Goal: Obtain resource: Download file/media

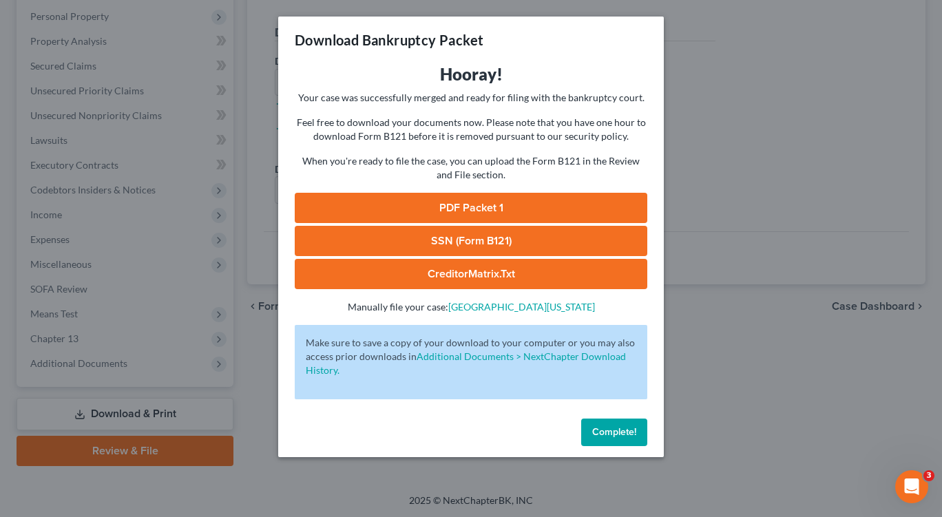
click at [619, 431] on span "Complete!" at bounding box center [614, 432] width 44 height 12
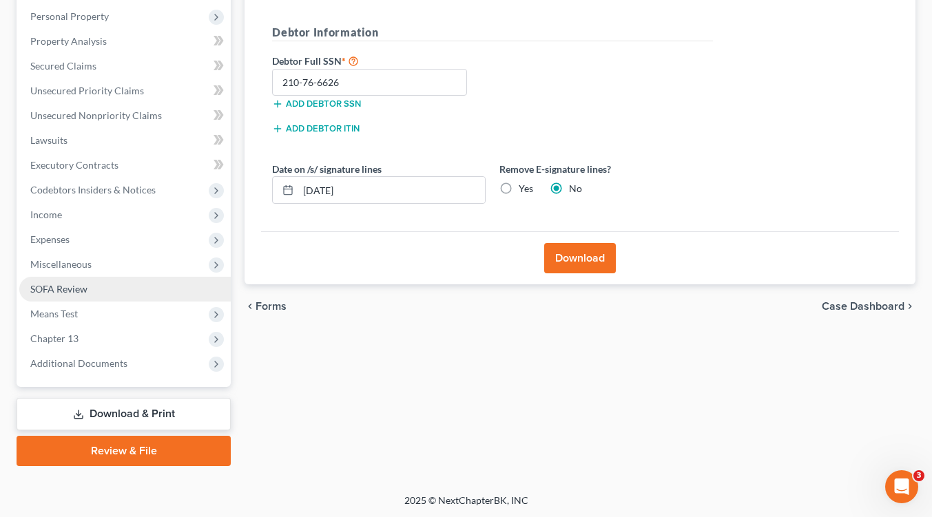
click at [75, 288] on span "SOFA Review" at bounding box center [58, 289] width 57 height 12
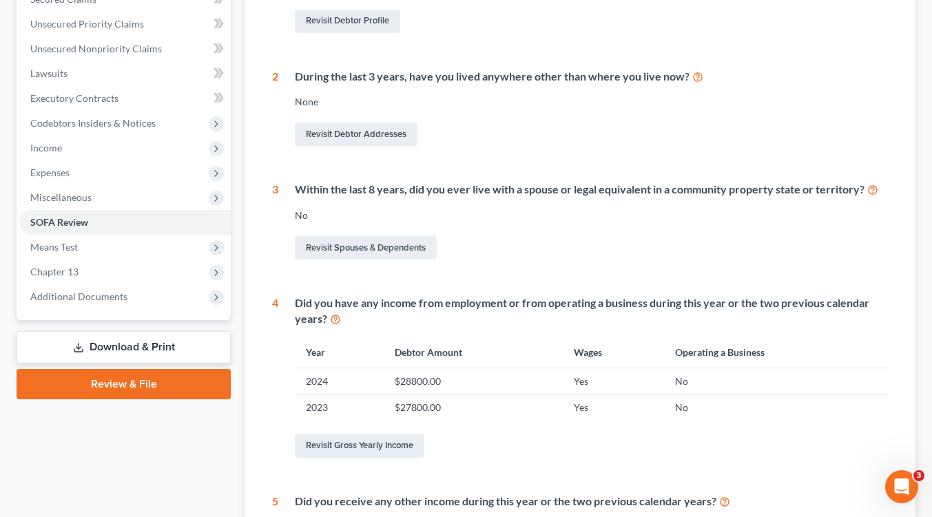
scroll to position [318, 0]
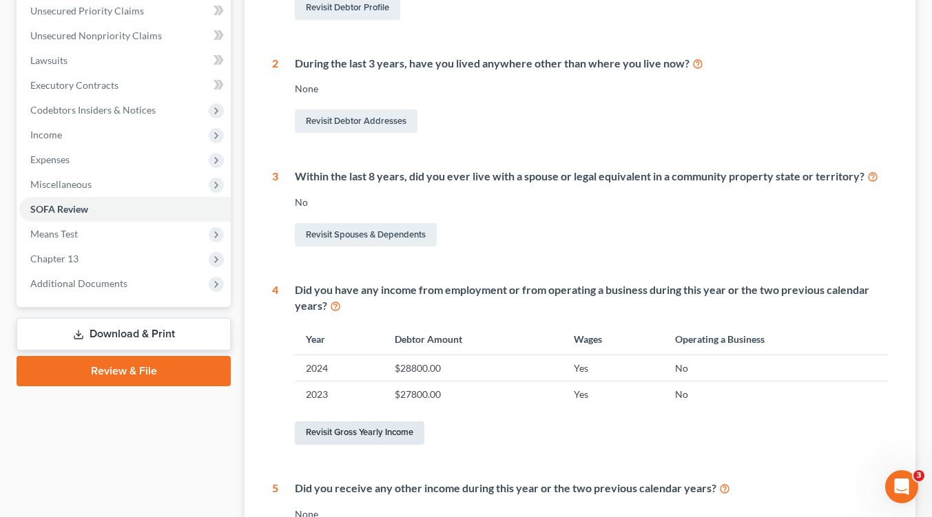
click at [370, 434] on link "Revisit Gross Yearly Income" at bounding box center [360, 433] width 130 height 23
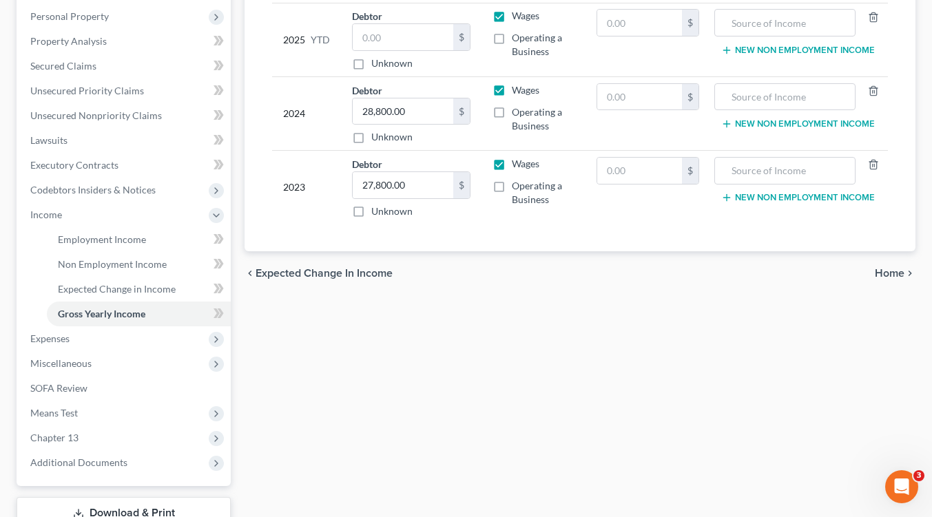
scroll to position [338, 0]
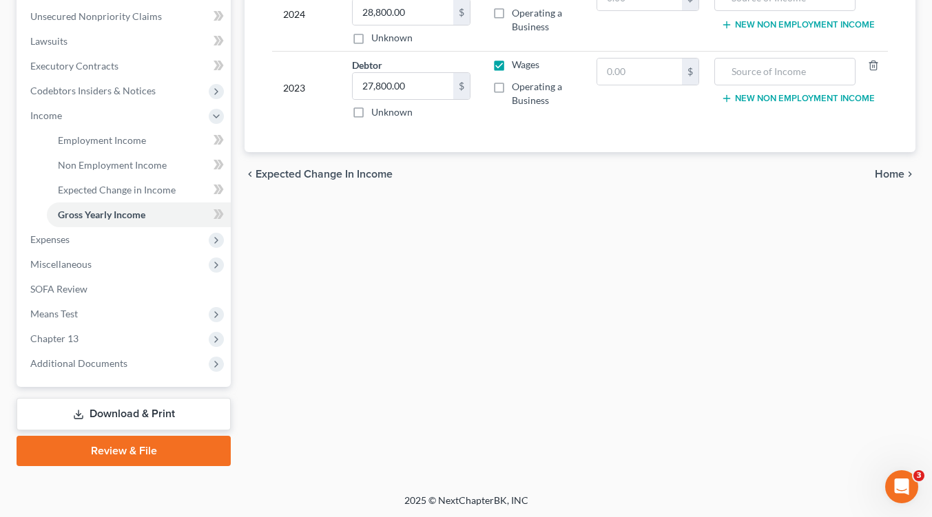
click at [132, 417] on link "Download & Print" at bounding box center [124, 414] width 214 height 32
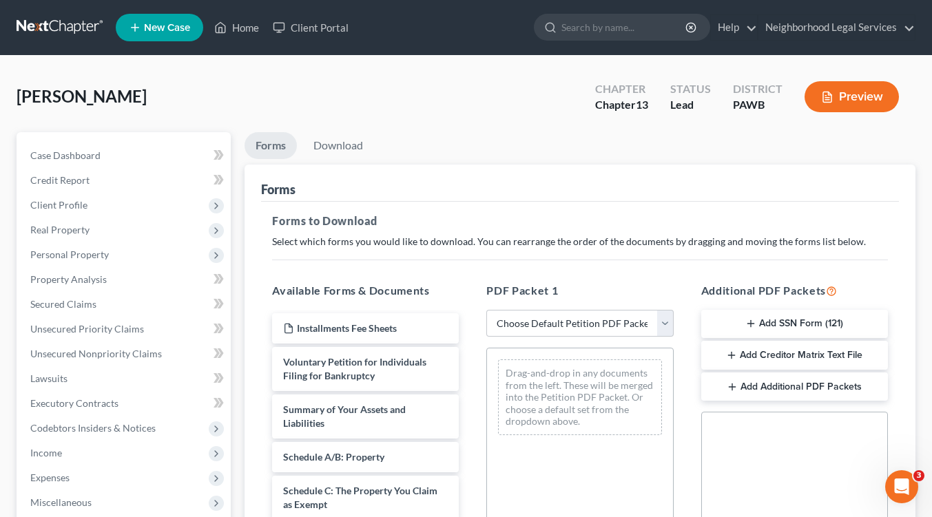
click at [826, 357] on button "Add Creditor Matrix Text File" at bounding box center [794, 355] width 187 height 29
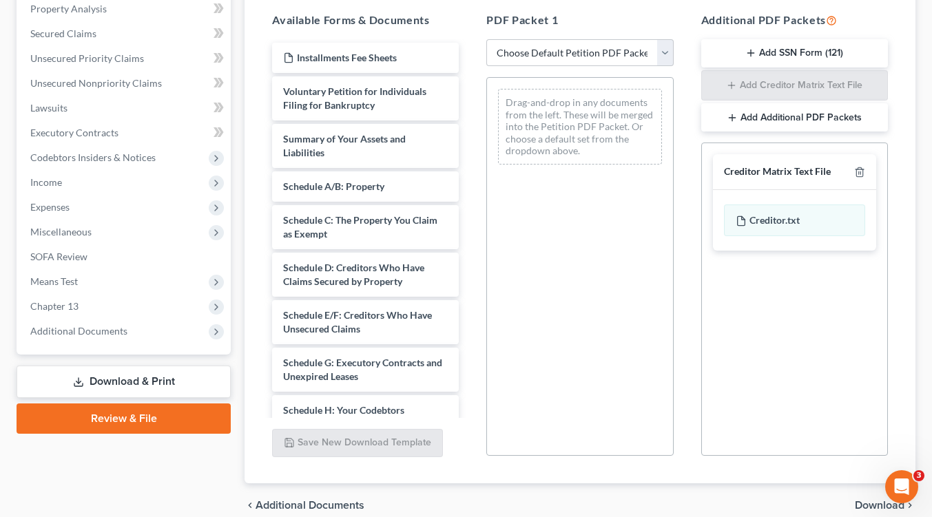
scroll to position [333, 0]
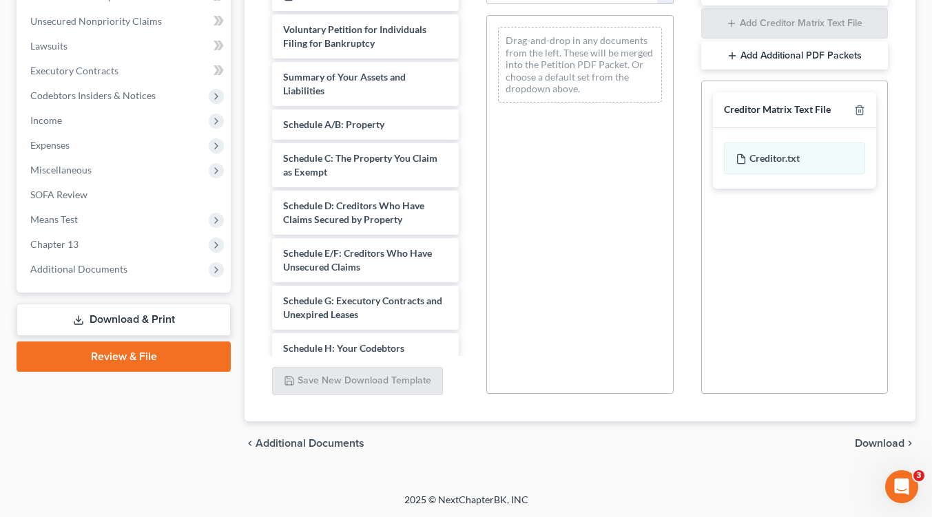
click at [877, 439] on span "Download" at bounding box center [880, 443] width 50 height 11
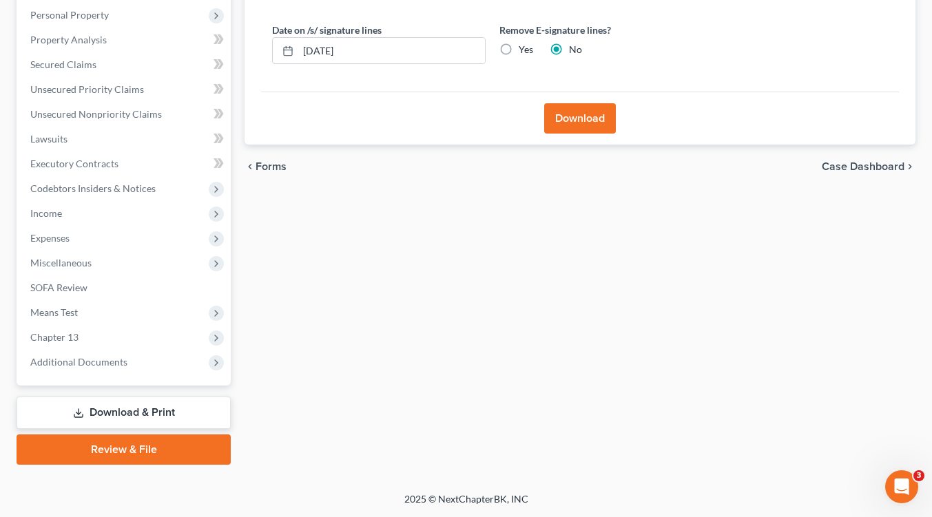
scroll to position [238, 0]
click at [581, 117] on button "Download" at bounding box center [580, 120] width 72 height 30
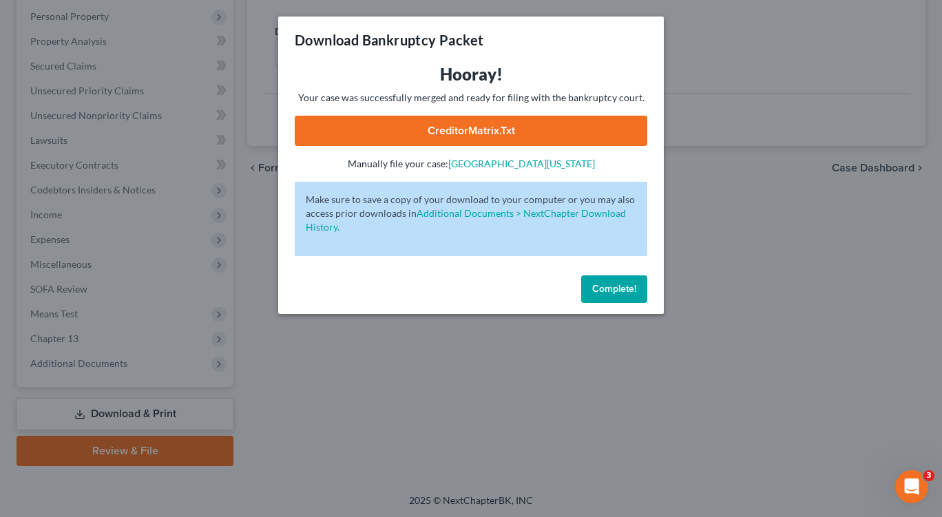
click at [477, 132] on link "CreditorMatrix.txt" at bounding box center [471, 131] width 353 height 30
click at [614, 291] on span "Complete!" at bounding box center [614, 289] width 44 height 12
